Goal: Task Accomplishment & Management: Use online tool/utility

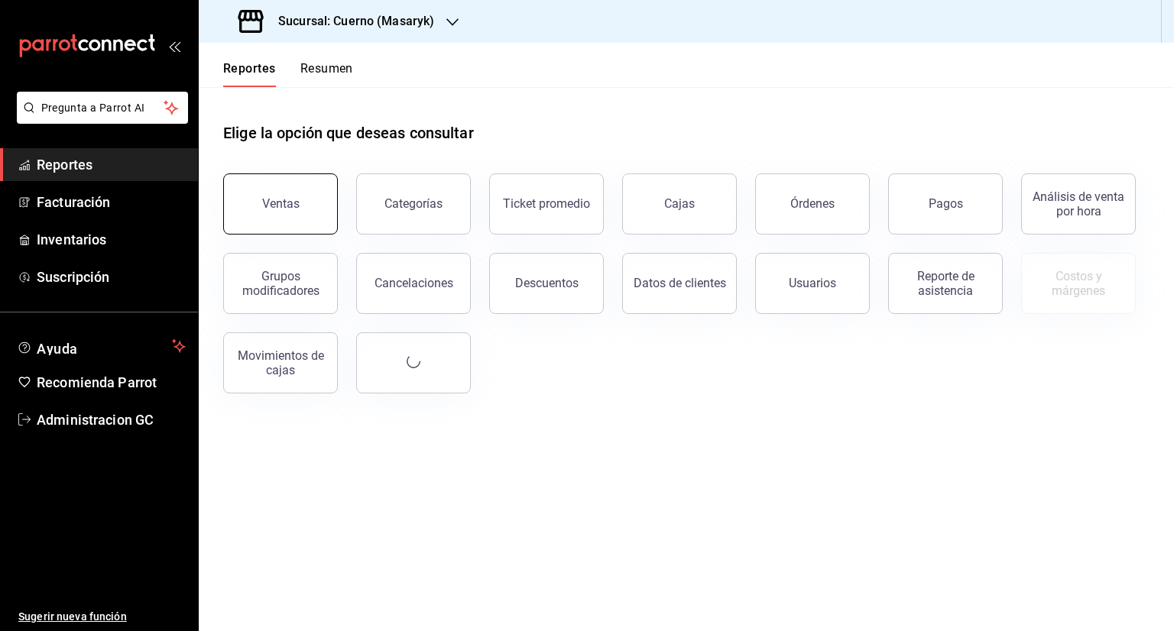
click at [284, 215] on button "Ventas" at bounding box center [280, 204] width 115 height 61
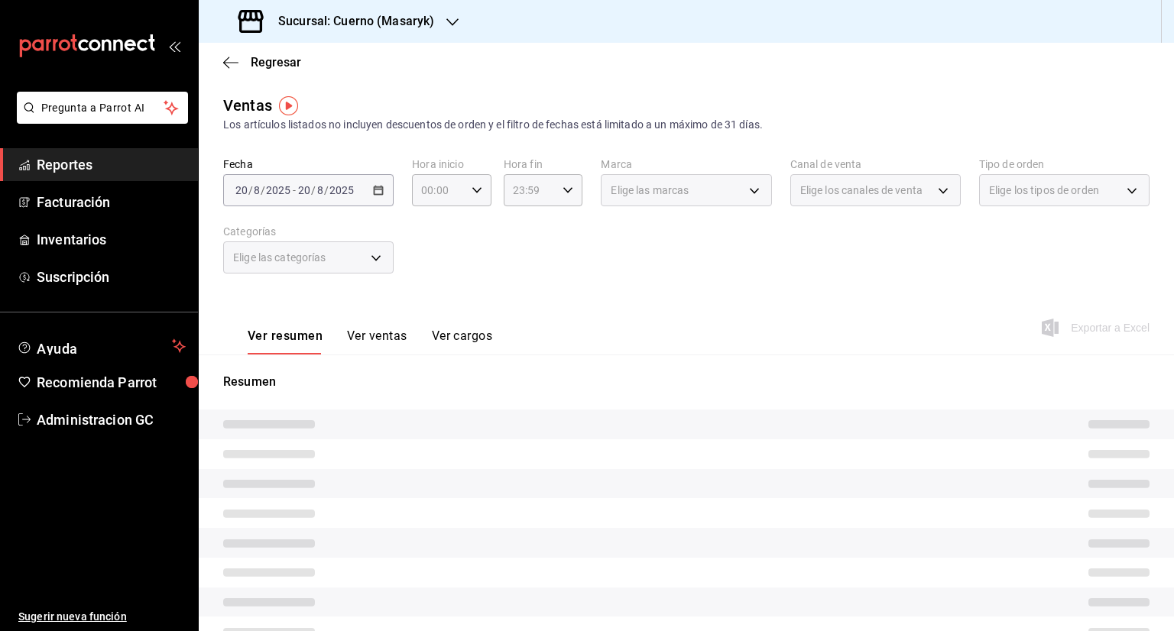
click at [459, 21] on div "Sucursal: Cuerno (Masaryk)" at bounding box center [338, 21] width 254 height 43
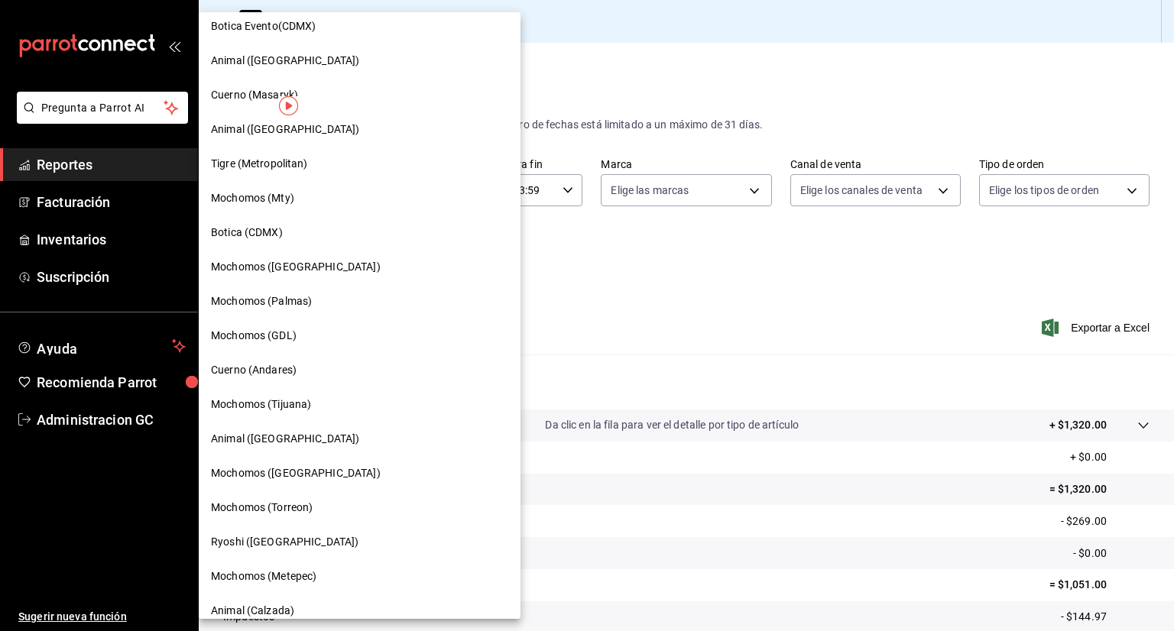
scroll to position [354, 0]
click at [284, 297] on span "Mochomos (Palmas)" at bounding box center [261, 301] width 101 height 16
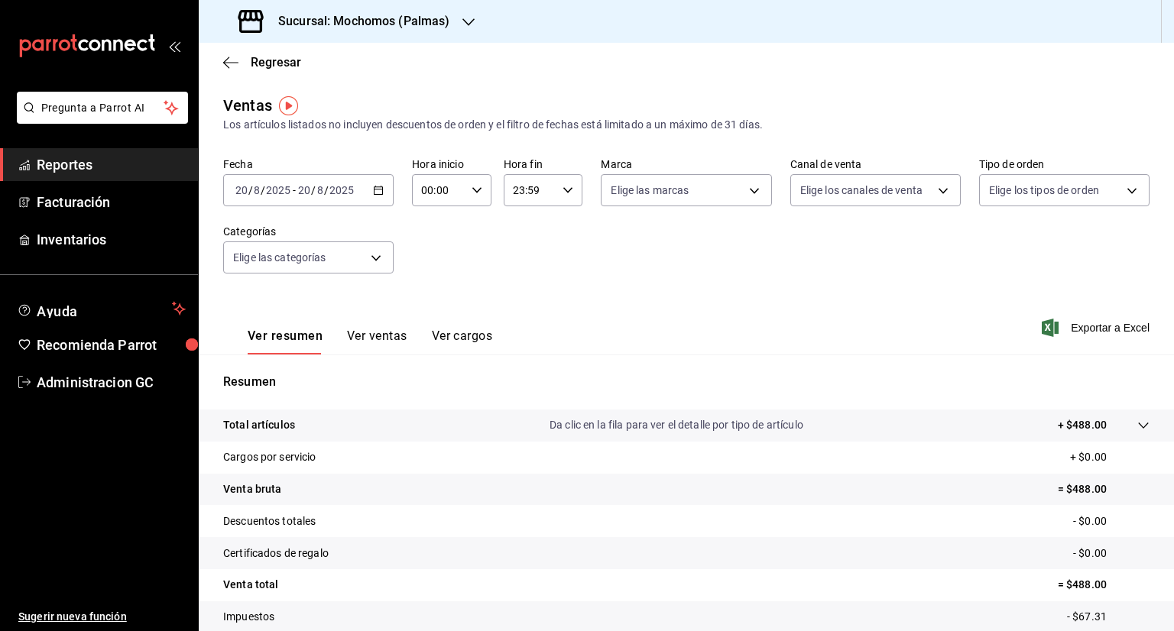
click at [378, 193] on icon "button" at bounding box center [378, 190] width 11 height 11
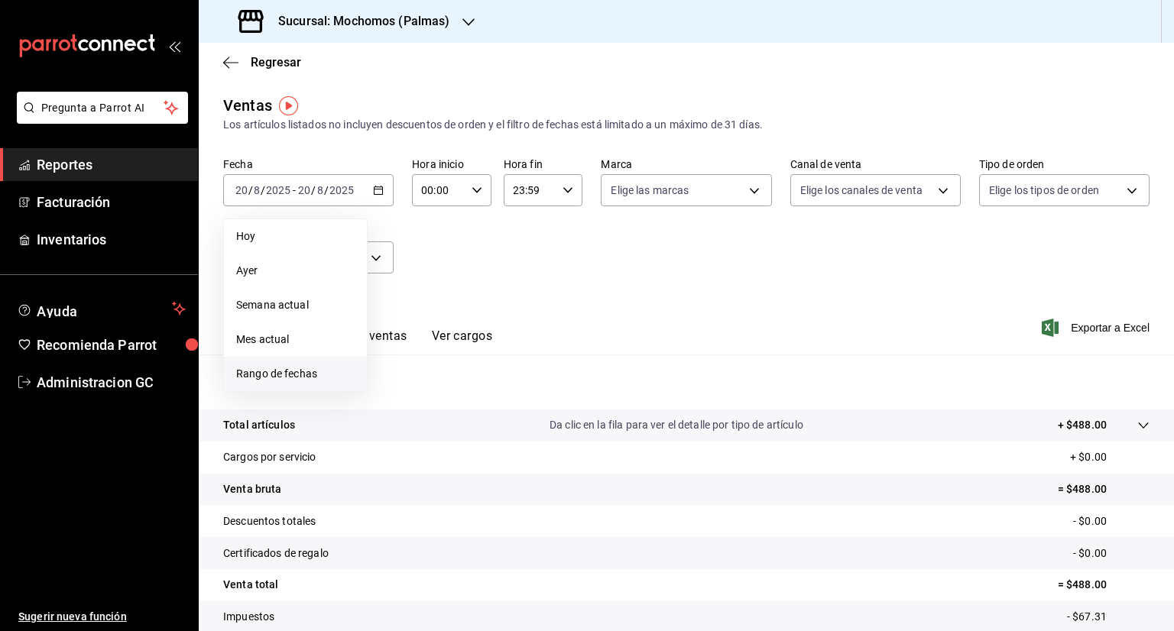
click at [304, 379] on span "Rango de fechas" at bounding box center [295, 374] width 118 height 16
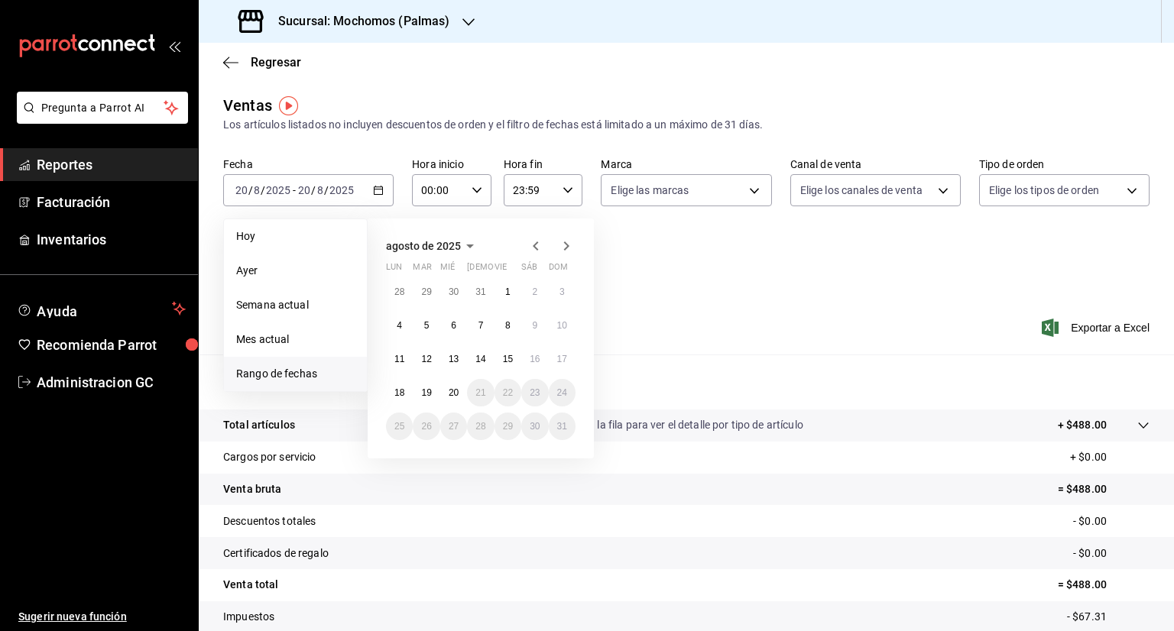
click at [537, 247] on icon "button" at bounding box center [536, 246] width 18 height 18
click at [530, 249] on icon "button" at bounding box center [536, 246] width 18 height 18
click at [433, 291] on button "1" at bounding box center [426, 292] width 27 height 28
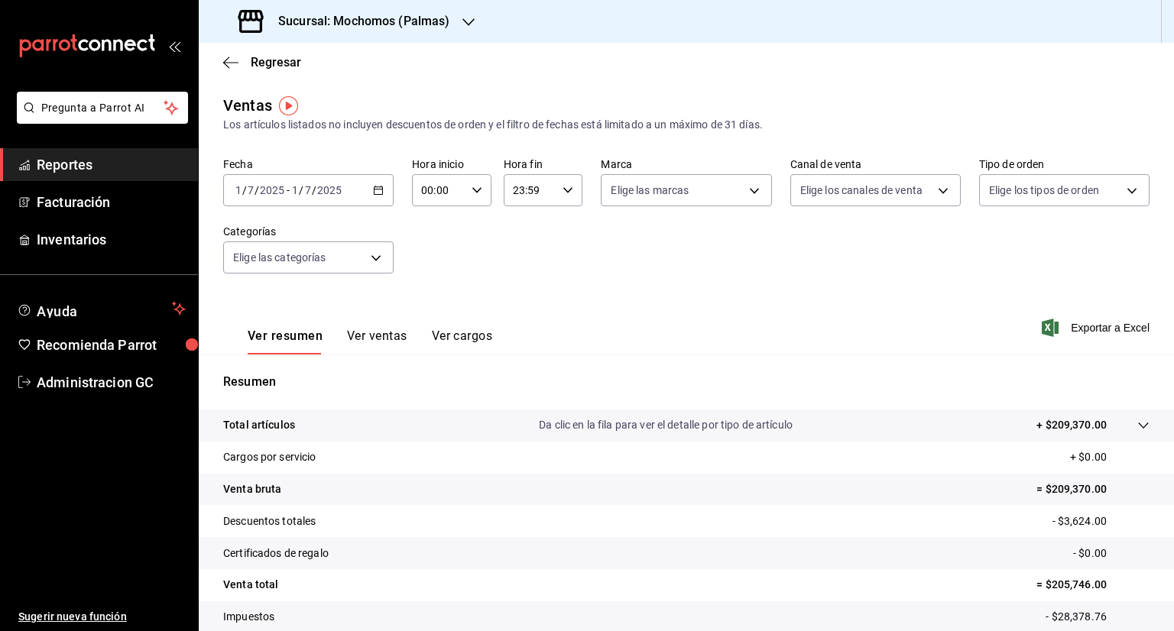
click at [306, 190] on input "7" at bounding box center [308, 190] width 8 height 12
click at [58, 163] on span "Reportes" at bounding box center [111, 164] width 149 height 21
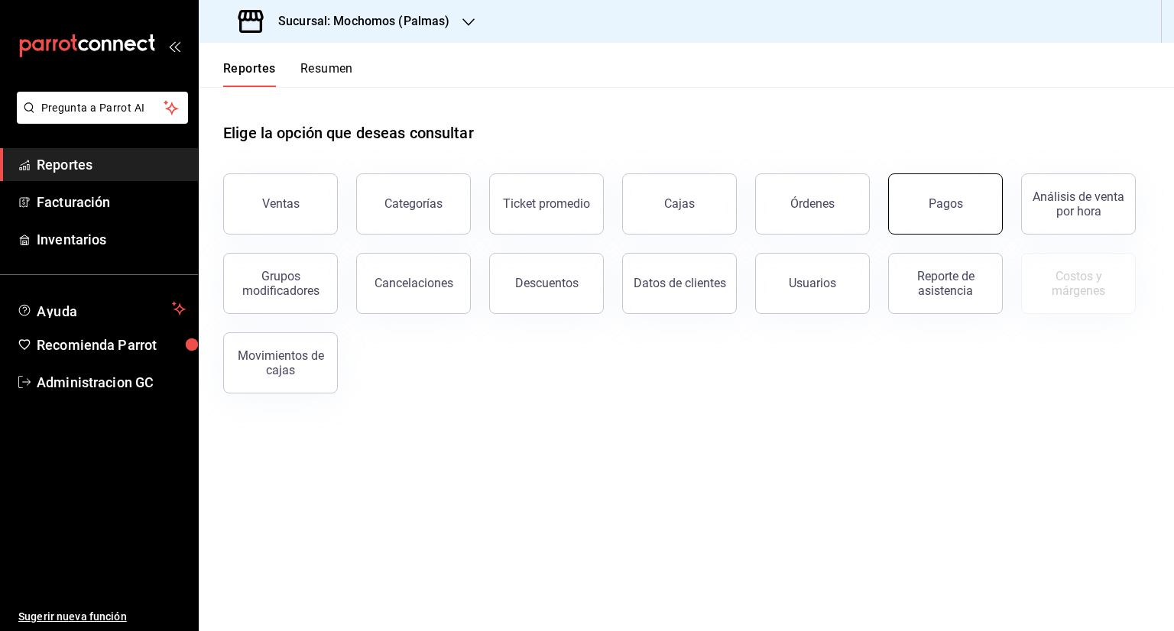
click at [932, 211] on button "Pagos" at bounding box center [945, 204] width 115 height 61
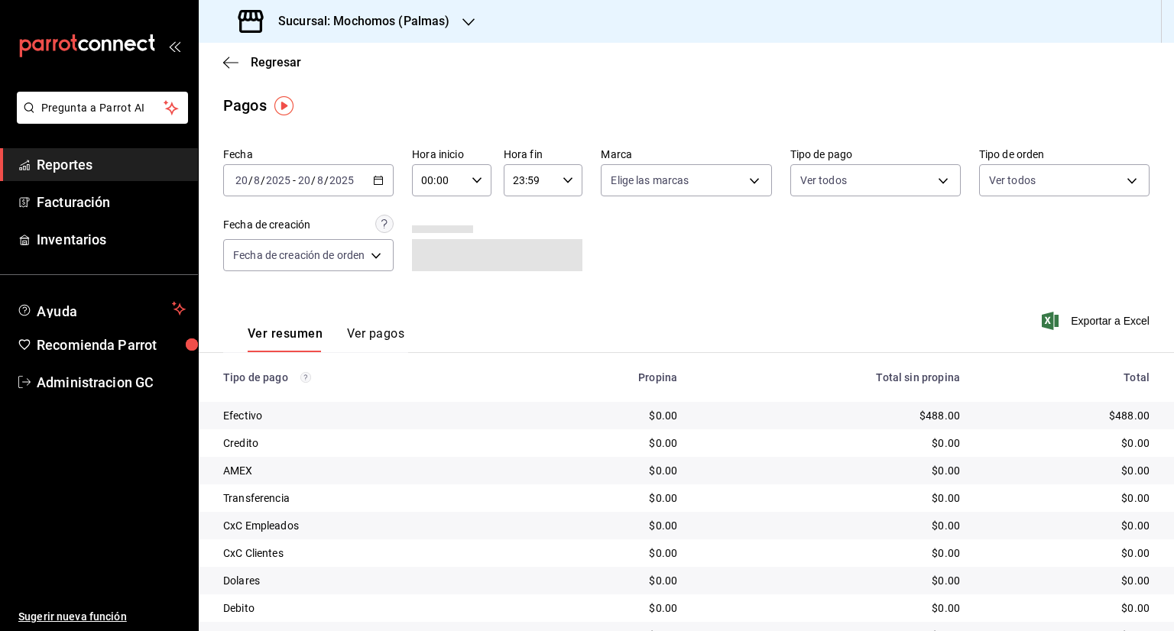
click at [379, 178] on icon "button" at bounding box center [378, 180] width 11 height 11
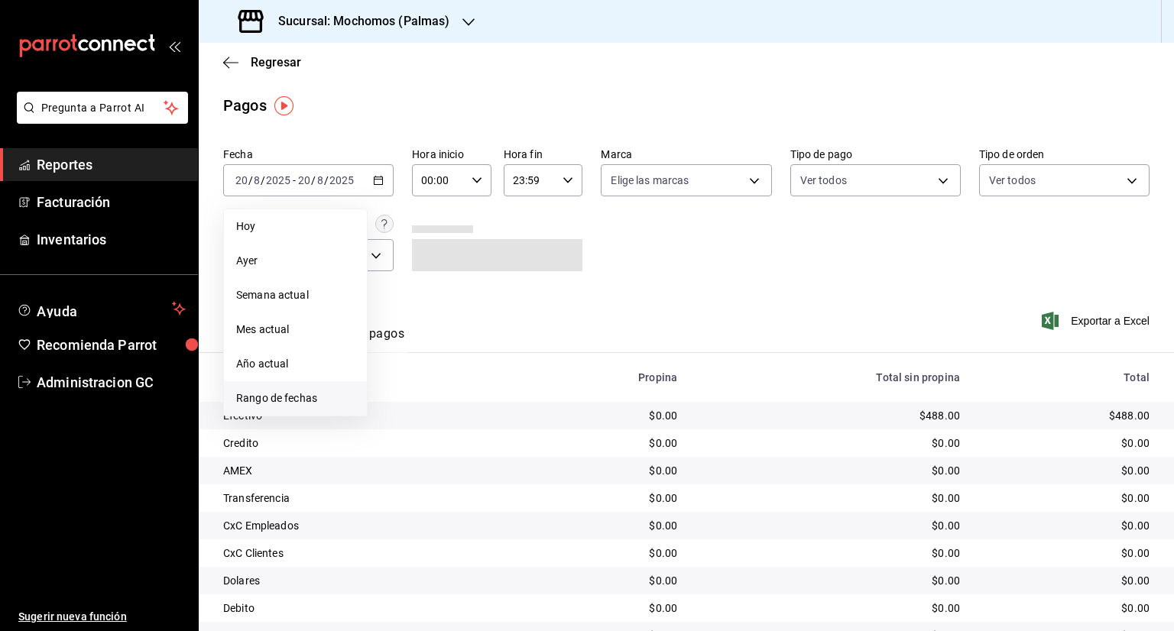
click at [282, 394] on span "Rango de fechas" at bounding box center [295, 399] width 118 height 16
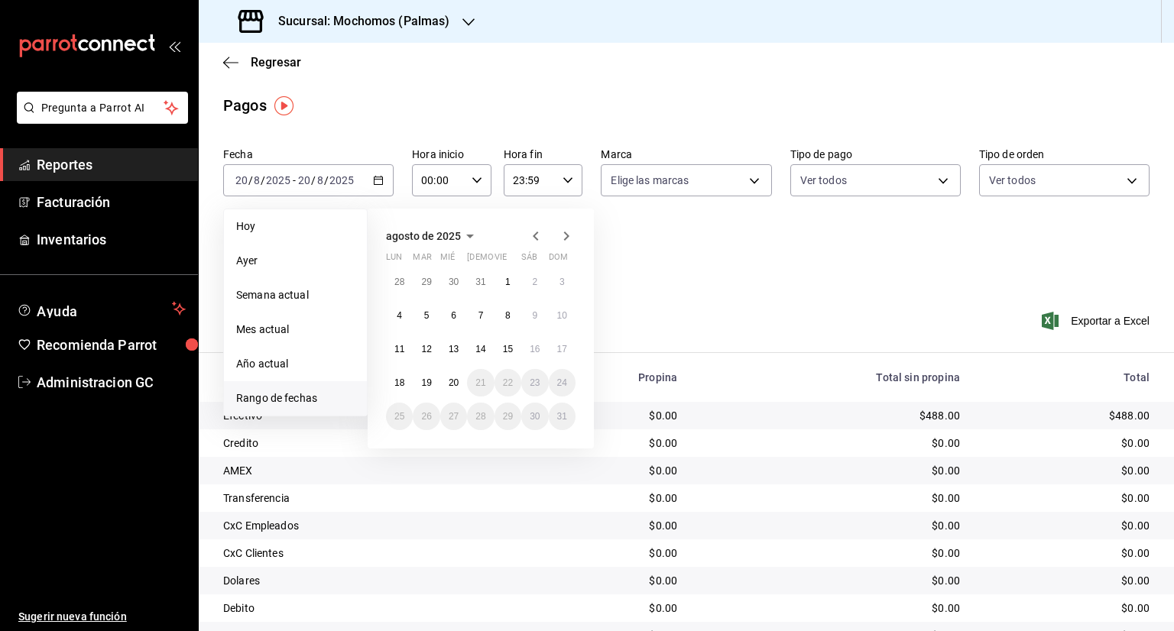
click at [540, 242] on icon "button" at bounding box center [536, 236] width 18 height 18
click at [422, 287] on button "1" at bounding box center [426, 282] width 27 height 28
click at [419, 287] on button "1" at bounding box center [426, 282] width 27 height 28
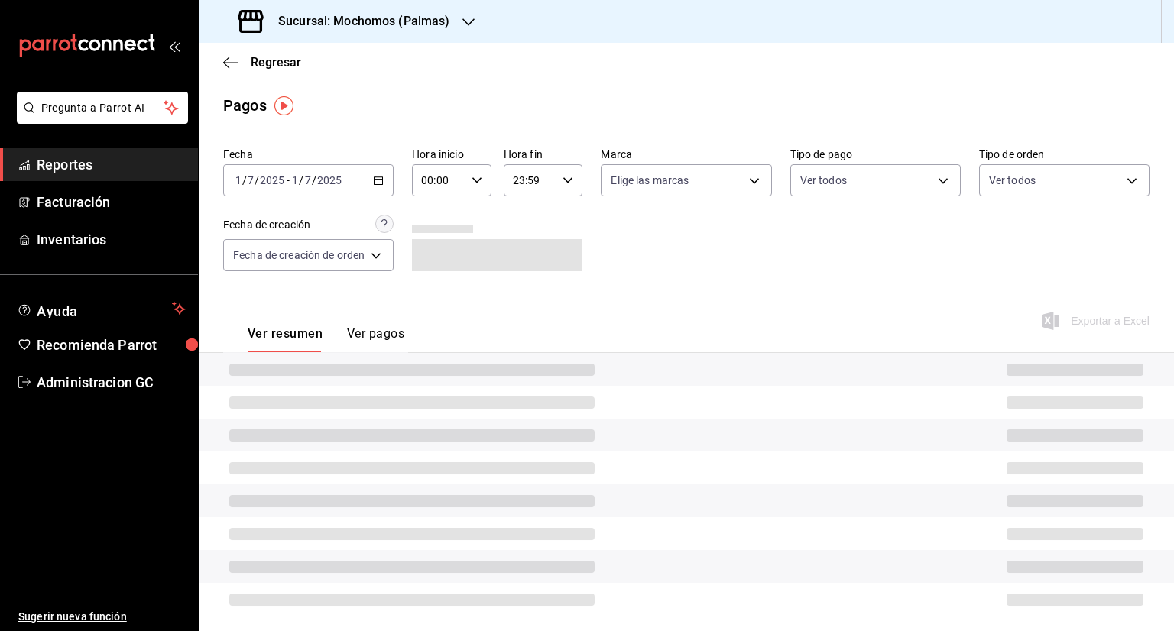
click at [419, 287] on div "Fecha 2025-07-01 1 / 7 / 2025 - 2025-07-01 1 / 7 / 2025 Hora inicio 00:00 Hora …" at bounding box center [686, 215] width 926 height 148
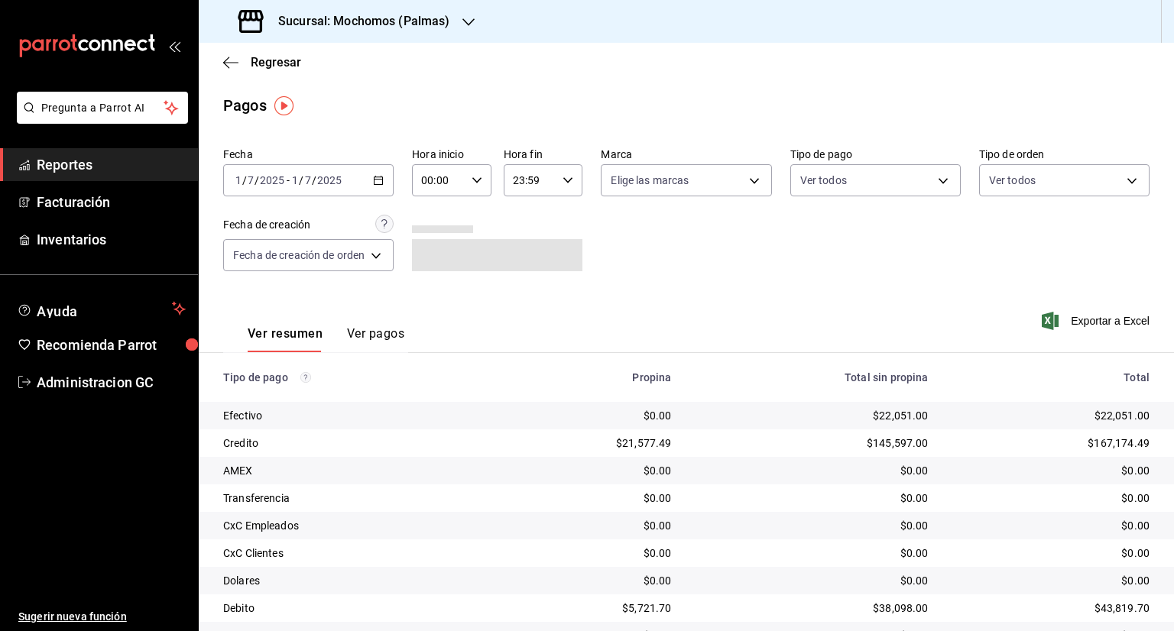
click at [307, 181] on input "7" at bounding box center [308, 180] width 8 height 12
drag, startPoint x: 305, startPoint y: 179, endPoint x: 314, endPoint y: 179, distance: 9.2
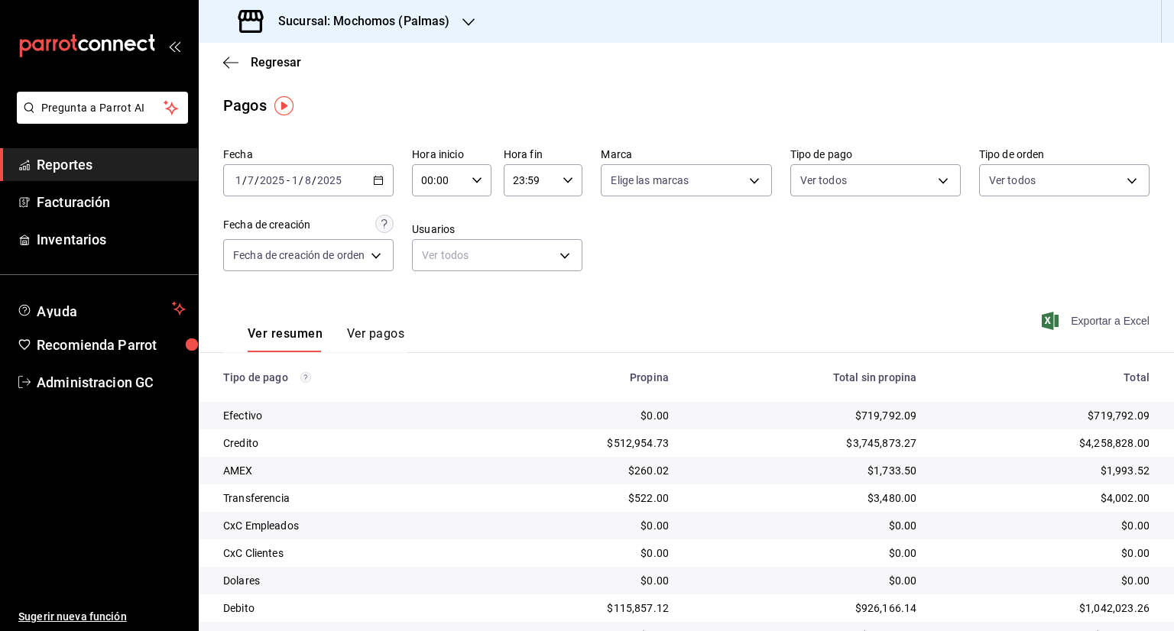
click at [1093, 316] on span "Exportar a Excel" at bounding box center [1097, 321] width 105 height 18
